Goal: Task Accomplishment & Management: Complete application form

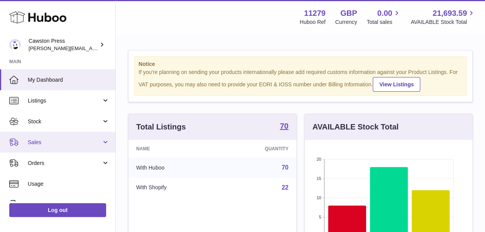
click at [35, 147] on link "Sales" at bounding box center [57, 142] width 115 height 21
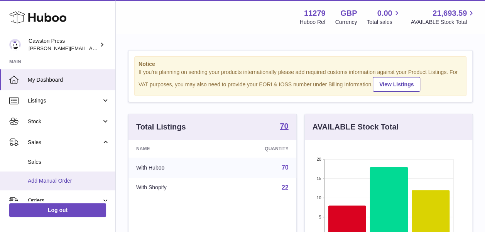
scroll to position [30, 0]
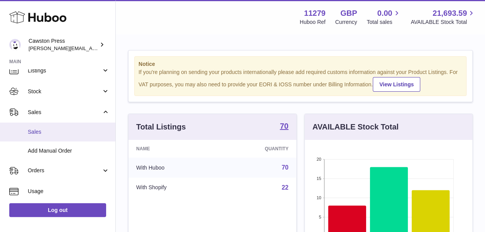
click at [39, 132] on span "Sales" at bounding box center [69, 132] width 82 height 7
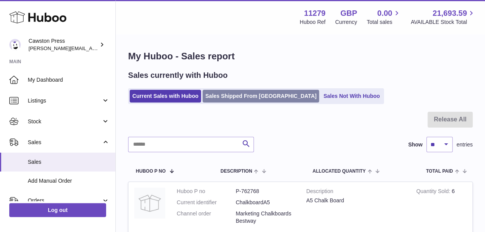
click at [249, 100] on link "Sales Shipped From [GEOGRAPHIC_DATA]" at bounding box center [261, 96] width 117 height 13
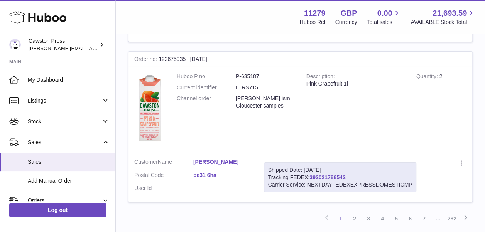
scroll to position [1372, 0]
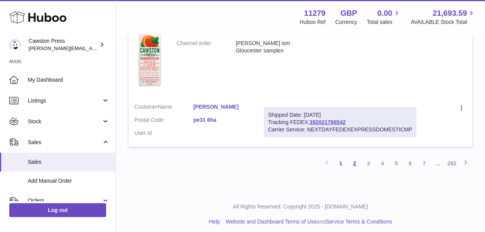
click at [354, 159] on link "2" at bounding box center [355, 164] width 14 height 14
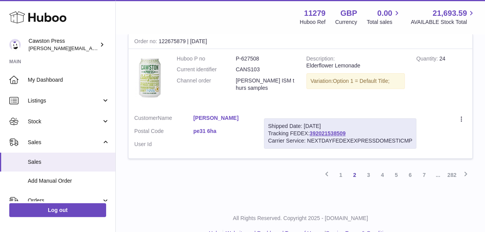
scroll to position [1463, 0]
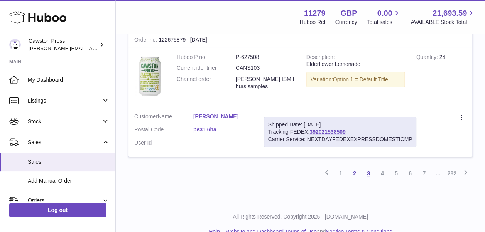
click at [370, 167] on link "3" at bounding box center [369, 174] width 14 height 14
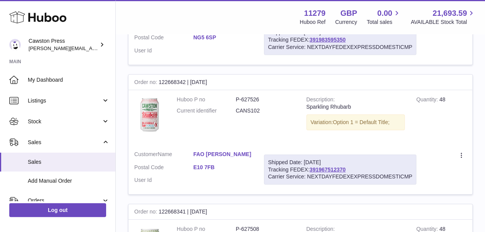
scroll to position [1185, 0]
click at [442, 120] on td "Quantity 48" at bounding box center [442, 117] width 62 height 55
click at [351, 168] on div "Shipped Date: 11th Aug 2025 Tracking FEDEX: 391967512370 Carrier Service: NEXTD…" at bounding box center [340, 170] width 153 height 30
drag, startPoint x: 351, startPoint y: 168, endPoint x: 312, endPoint y: 168, distance: 39.4
click at [312, 168] on div "Shipped Date: 11th Aug 2025 Tracking FEDEX: 391967512370 Carrier Service: NEXTD…" at bounding box center [340, 170] width 153 height 30
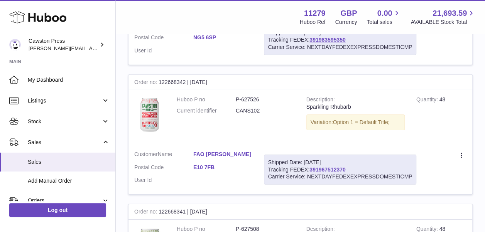
copy div "391967512370"
click at [332, 167] on link "391967512370" at bounding box center [328, 170] width 36 height 6
click at [210, 127] on td "Huboo P no P-627526 Current identifier CANS102" at bounding box center [236, 117] width 130 height 55
drag, startPoint x: 202, startPoint y: 171, endPoint x: 183, endPoint y: 140, distance: 36.3
click at [183, 140] on td "Huboo P no P-627526 Current identifier CANS102" at bounding box center [236, 117] width 130 height 55
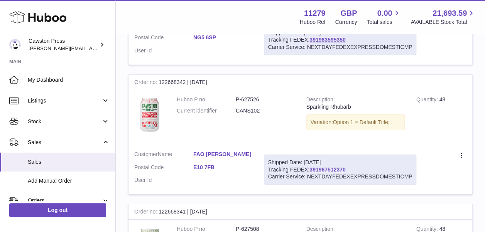
click at [228, 176] on dl "Customer Name FAO JOE BARROWCLIFT Postal Code E10 7FB User Id" at bounding box center [193, 169] width 118 height 37
drag, startPoint x: 228, startPoint y: 176, endPoint x: 193, endPoint y: 173, distance: 34.9
click at [193, 173] on dl "Customer Name FAO JOE BARROWCLIFT Postal Code E10 7FB User Id" at bounding box center [193, 169] width 118 height 37
copy dl "E10 7FB"
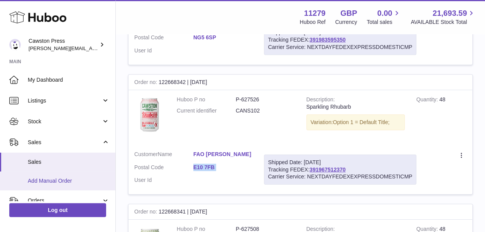
click at [55, 178] on span "Add Manual Order" at bounding box center [69, 181] width 82 height 7
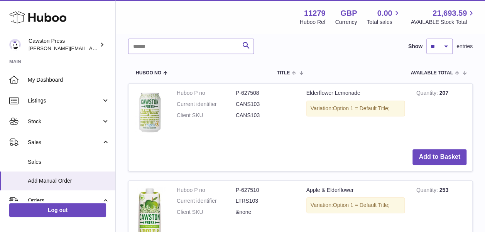
scroll to position [159, 0]
click at [448, 156] on button "Add to Basket" at bounding box center [440, 157] width 54 height 16
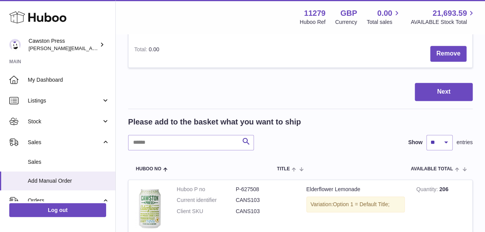
scroll to position [256, 0]
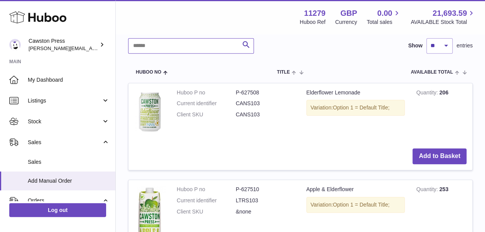
click at [189, 47] on input "text" at bounding box center [191, 45] width 126 height 15
type input "****"
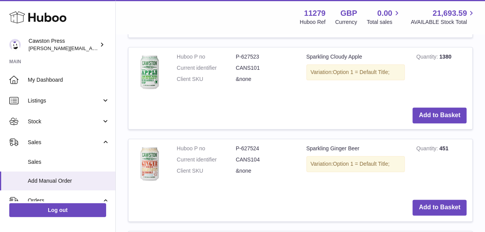
scroll to position [388, 0]
click at [439, 115] on button "Add to Basket" at bounding box center [440, 116] width 54 height 16
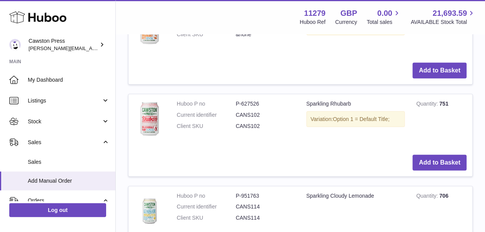
scroll to position [710, 0]
click at [442, 161] on button "Add to Basket" at bounding box center [440, 162] width 54 height 16
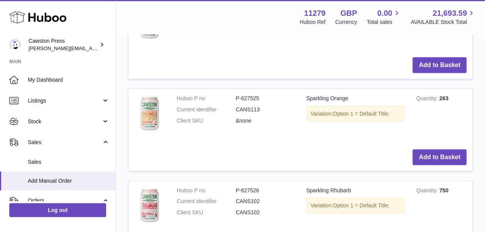
scroll to position [659, 0]
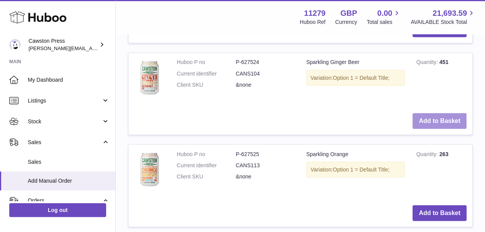
click at [438, 120] on button "Add to Basket" at bounding box center [440, 121] width 54 height 16
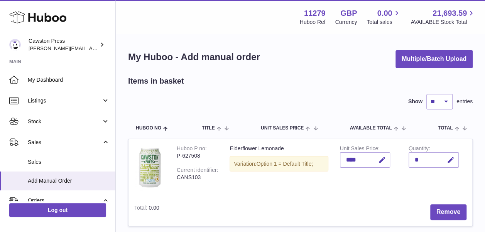
scroll to position [39, 0]
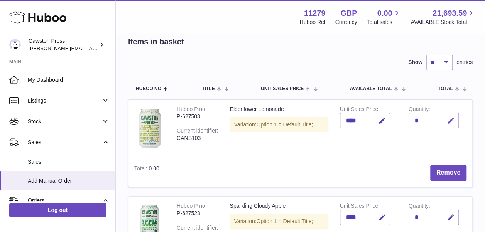
click at [453, 120] on icon "button" at bounding box center [451, 121] width 8 height 8
type input "**"
click at [453, 120] on icon "submit" at bounding box center [451, 120] width 7 height 7
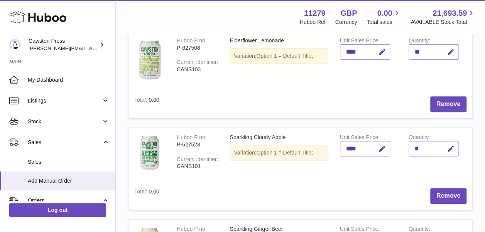
scroll to position [108, 0]
click at [448, 152] on icon "button" at bounding box center [451, 149] width 8 height 8
type input "**"
click at [446, 149] on button "submit" at bounding box center [450, 149] width 15 height 12
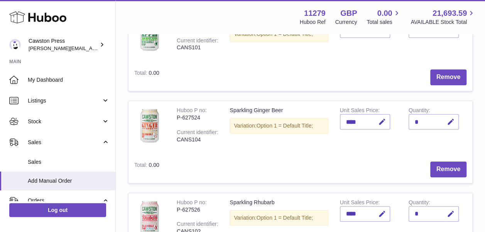
scroll to position [227, 0]
click at [451, 124] on icon "button" at bounding box center [451, 122] width 8 height 8
type input "**"
click at [451, 124] on icon "submit" at bounding box center [451, 122] width 7 height 7
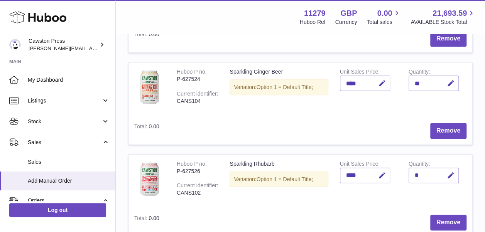
scroll to position [286, 0]
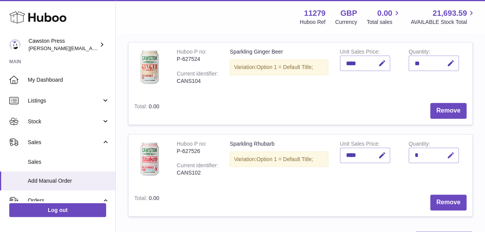
click at [450, 157] on icon "button" at bounding box center [451, 156] width 8 height 8
type input "**"
click at [450, 157] on icon "submit" at bounding box center [451, 155] width 7 height 7
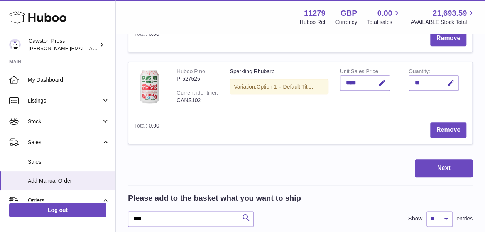
scroll to position [359, 0]
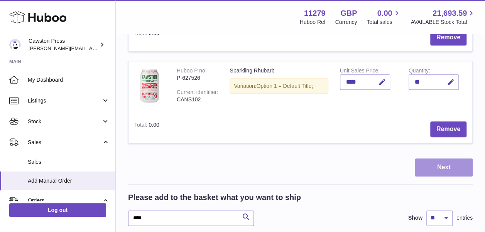
click at [446, 167] on button "Next" at bounding box center [444, 168] width 58 height 18
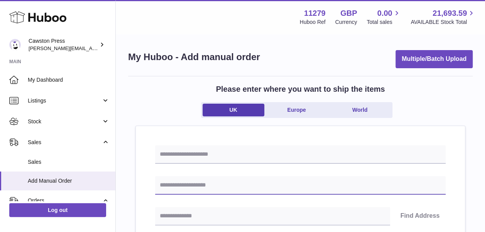
click at [261, 181] on input "text" at bounding box center [300, 185] width 291 height 19
type input "**********"
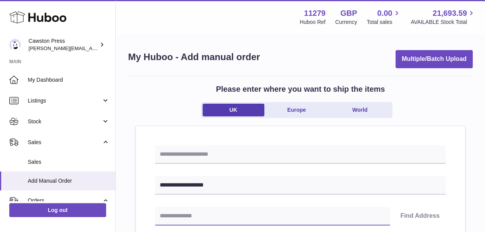
type input "*******"
type input "**********"
type input "*********"
type input "**********"
type input "******"
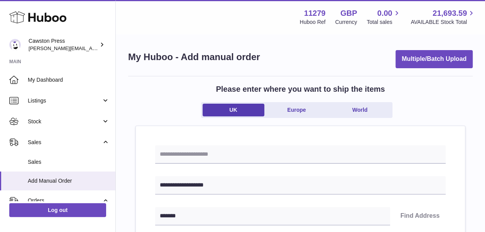
type input "*******"
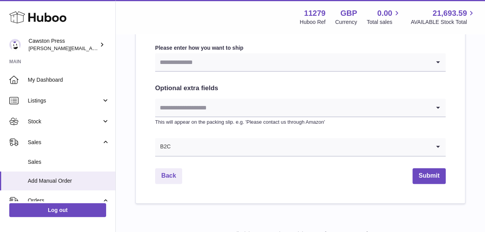
scroll to position [442, 0]
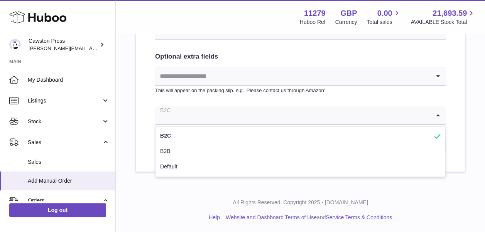
click at [246, 119] on input "Search for option" at bounding box center [292, 116] width 275 height 18
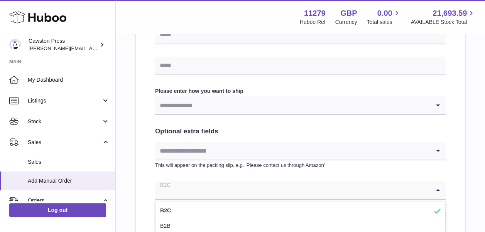
scroll to position [357, 0]
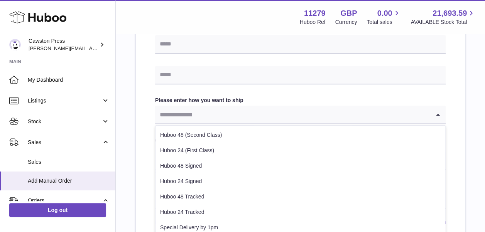
click at [244, 121] on input "Search for option" at bounding box center [292, 115] width 275 height 18
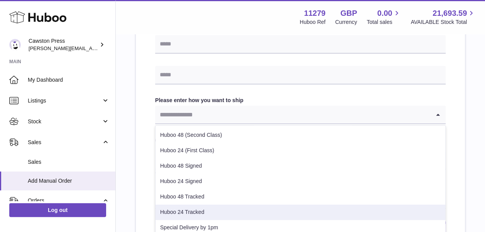
click at [241, 206] on li "Huboo 24 Tracked" at bounding box center [301, 212] width 290 height 15
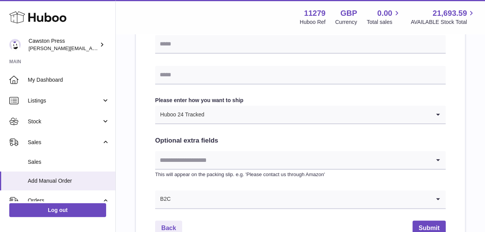
scroll to position [442, 0]
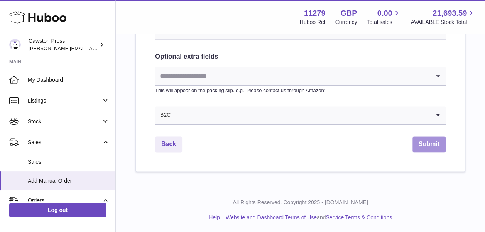
click at [419, 144] on button "Submit" at bounding box center [429, 145] width 33 height 16
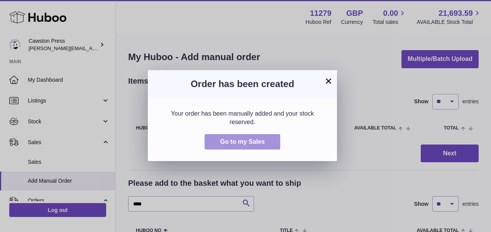
click at [261, 141] on span "Go to my Sales" at bounding box center [242, 142] width 45 height 7
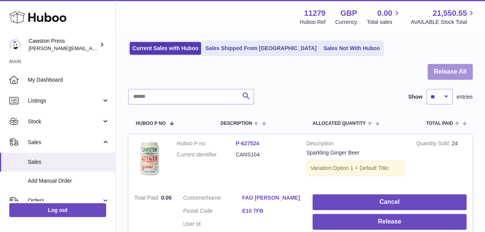
scroll to position [33, 0]
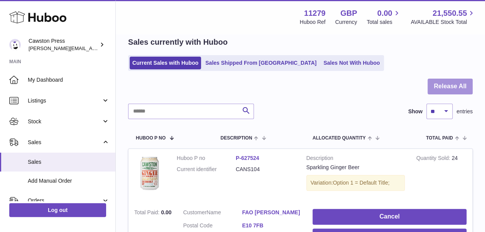
click at [459, 85] on button "Release All" at bounding box center [450, 87] width 45 height 16
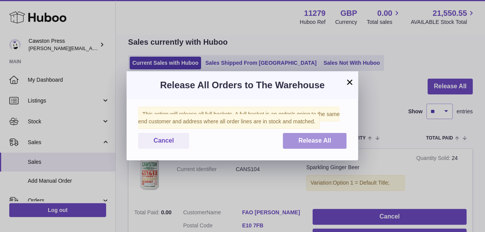
click at [300, 145] on button "Release All" at bounding box center [315, 141] width 64 height 16
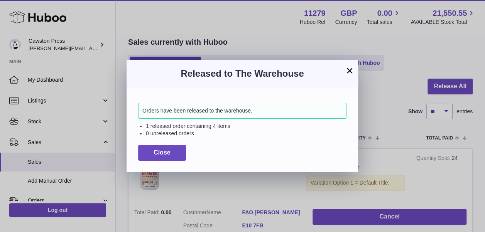
click at [349, 72] on button "×" at bounding box center [349, 70] width 9 height 9
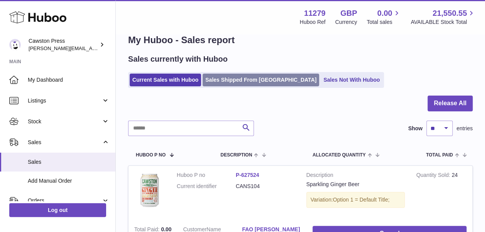
scroll to position [0, 0]
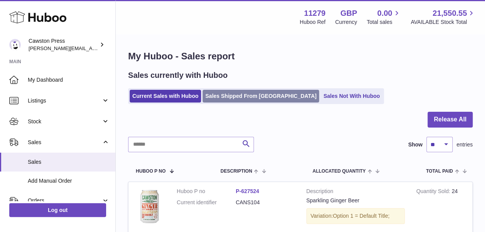
click at [230, 94] on link "Sales Shipped From [GEOGRAPHIC_DATA]" at bounding box center [261, 96] width 117 height 13
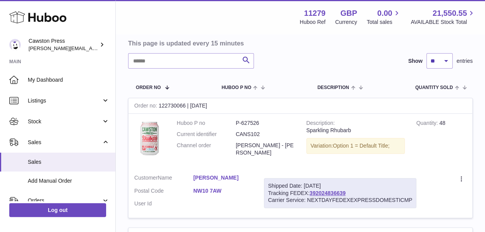
scroll to position [40, 0]
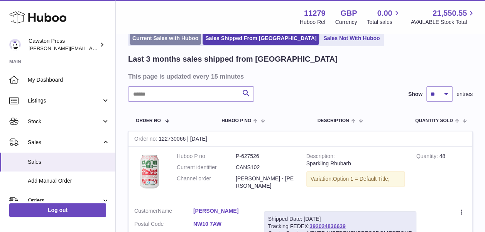
click at [171, 44] on link "Current Sales with Huboo" at bounding box center [165, 38] width 71 height 13
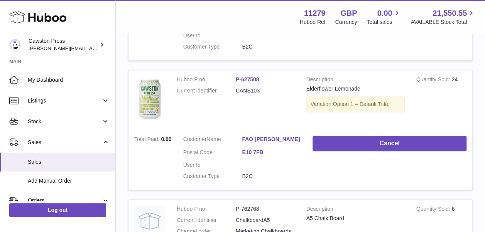
scroll to position [525, 0]
